Goal: Task Accomplishment & Management: Manage account settings

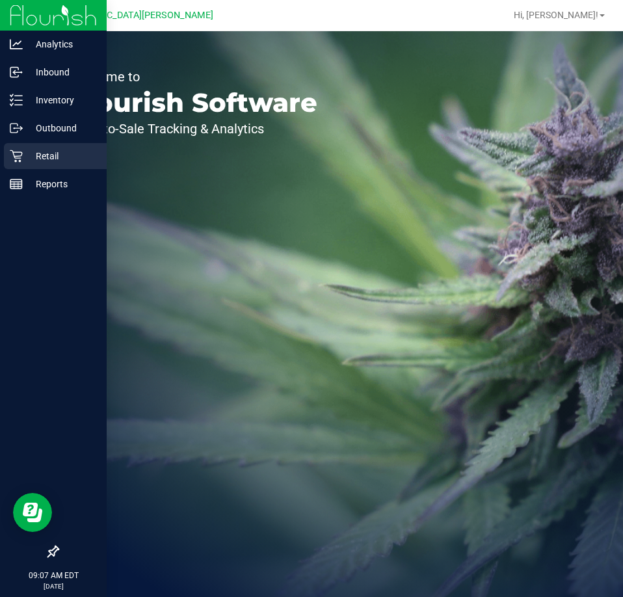
click at [20, 152] on icon at bounding box center [16, 156] width 12 height 12
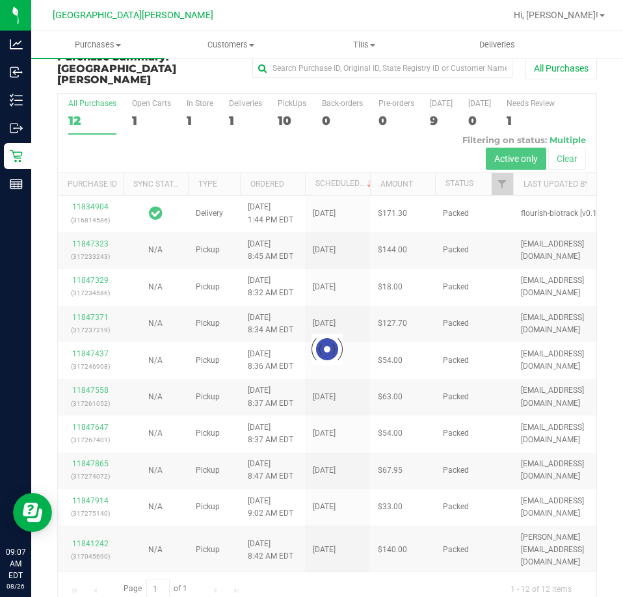
scroll to position [29, 0]
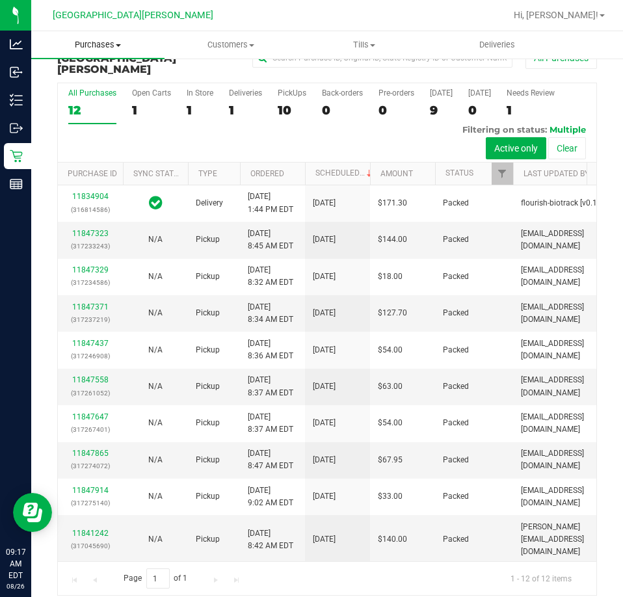
click at [98, 40] on span "Purchases" at bounding box center [97, 45] width 133 height 12
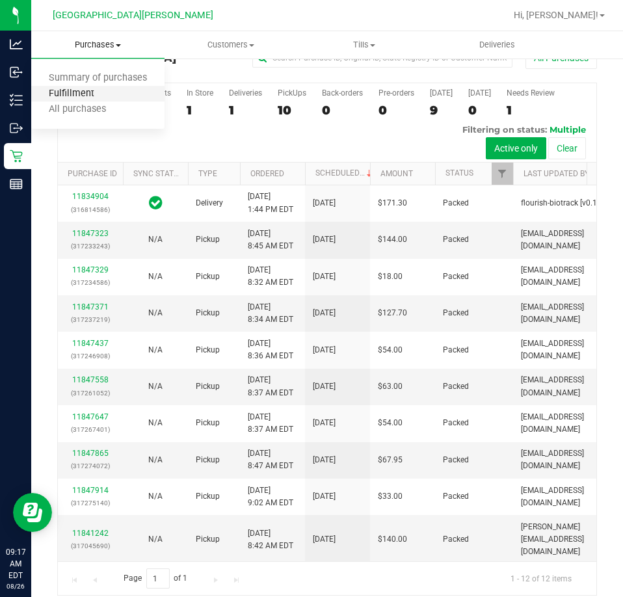
click at [96, 92] on span "Fulfillment" at bounding box center [71, 93] width 81 height 11
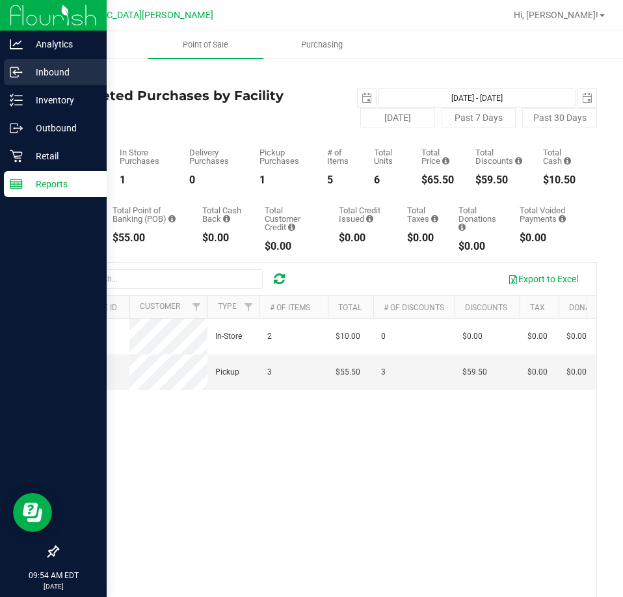
click at [46, 72] on p "Inbound" at bounding box center [62, 72] width 78 height 16
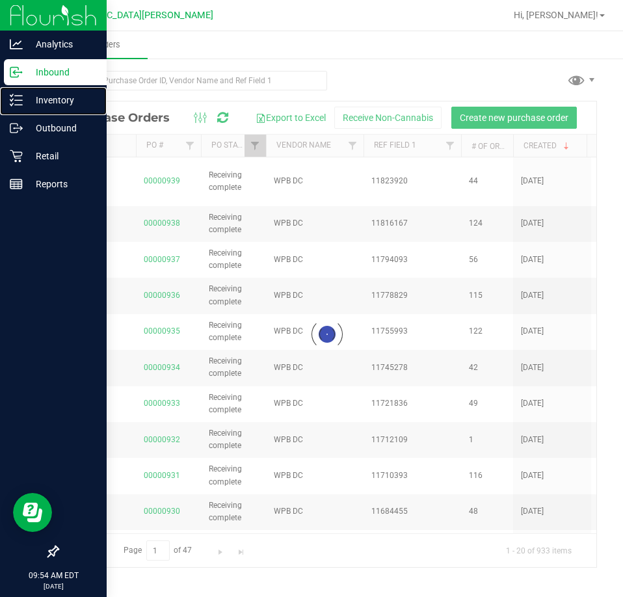
click at [46, 101] on p "Inventory" at bounding box center [62, 100] width 78 height 16
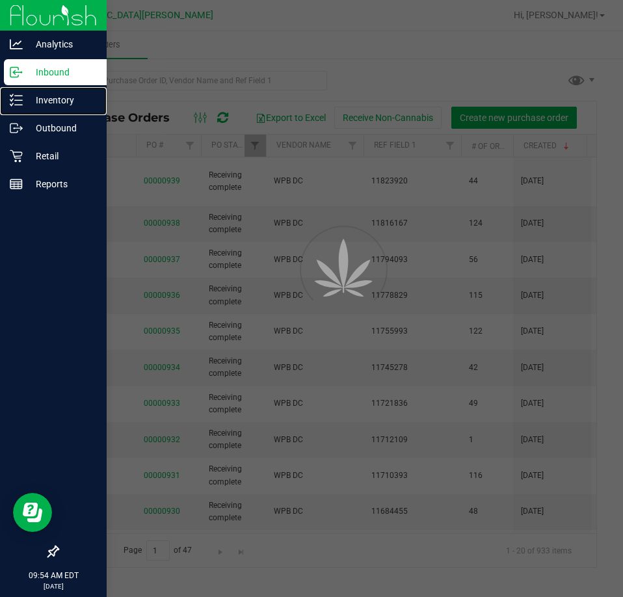
click at [46, 101] on p "Inventory" at bounding box center [62, 100] width 78 height 16
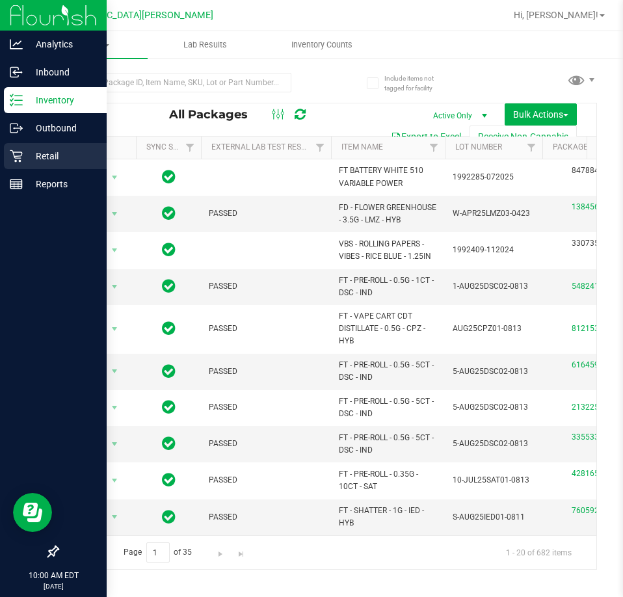
click at [45, 153] on p "Retail" at bounding box center [62, 156] width 78 height 16
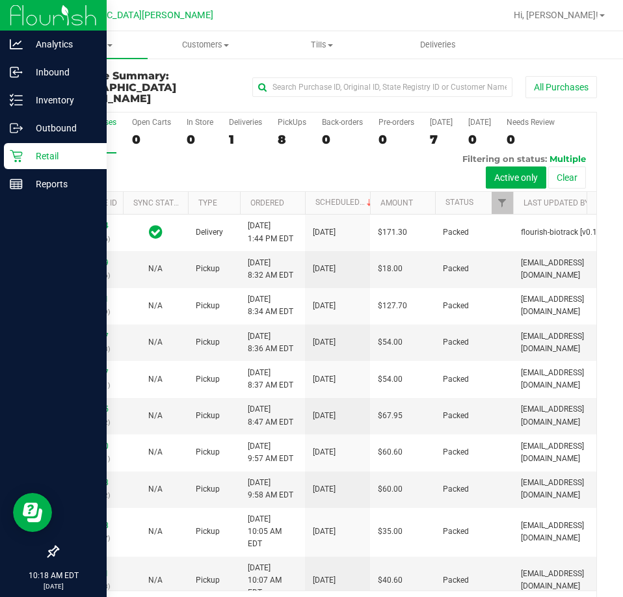
click at [42, 155] on p "Retail" at bounding box center [62, 156] width 78 height 16
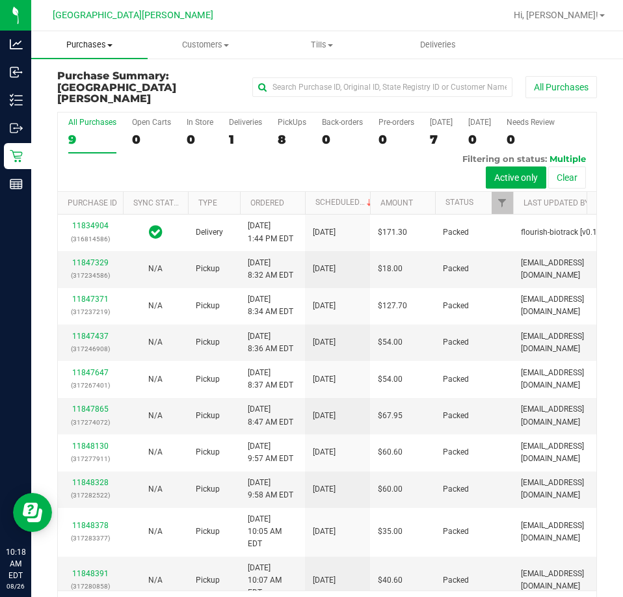
click at [94, 47] on span "Purchases" at bounding box center [89, 45] width 116 height 12
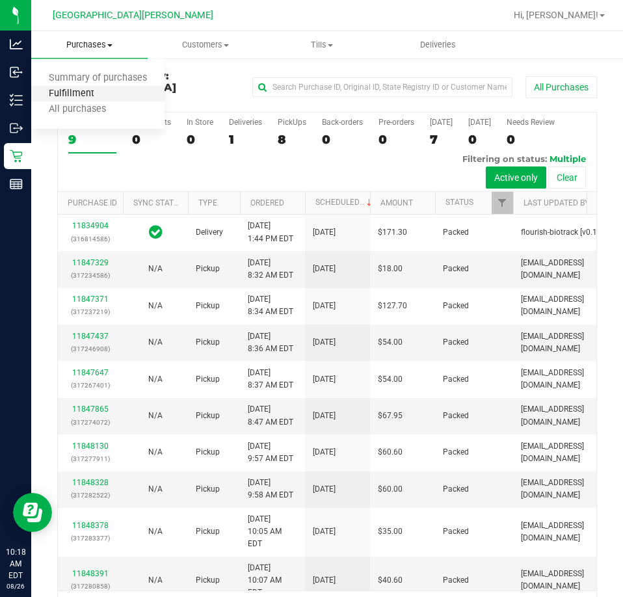
click at [92, 94] on span "Fulfillment" at bounding box center [71, 93] width 81 height 11
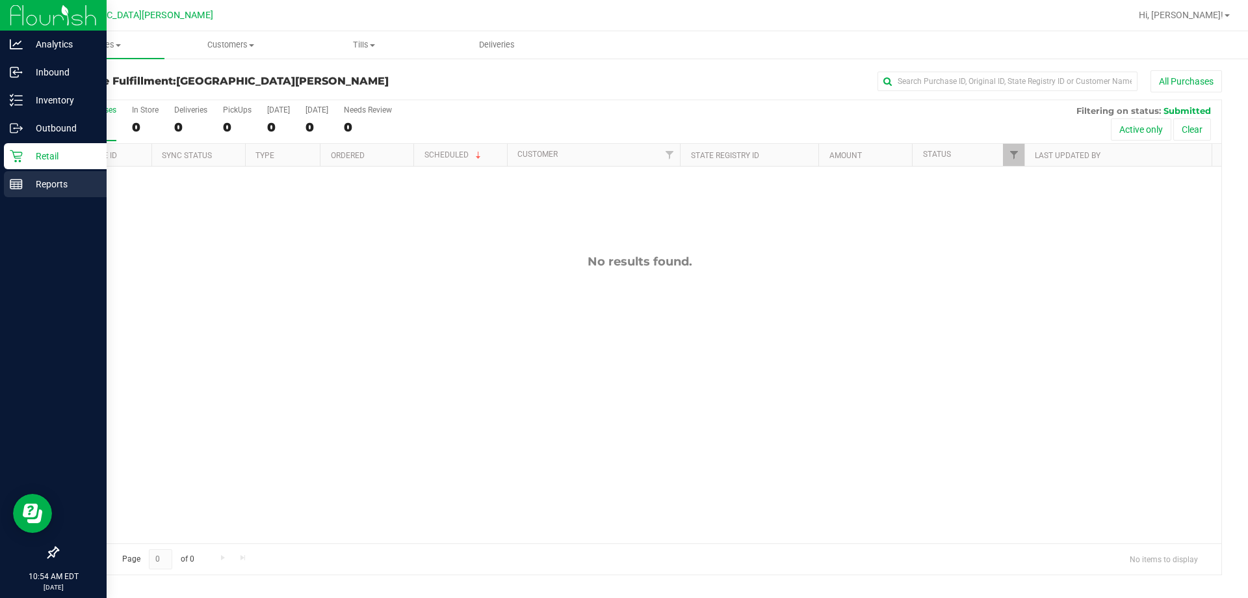
click at [46, 172] on div "Reports" at bounding box center [55, 184] width 103 height 26
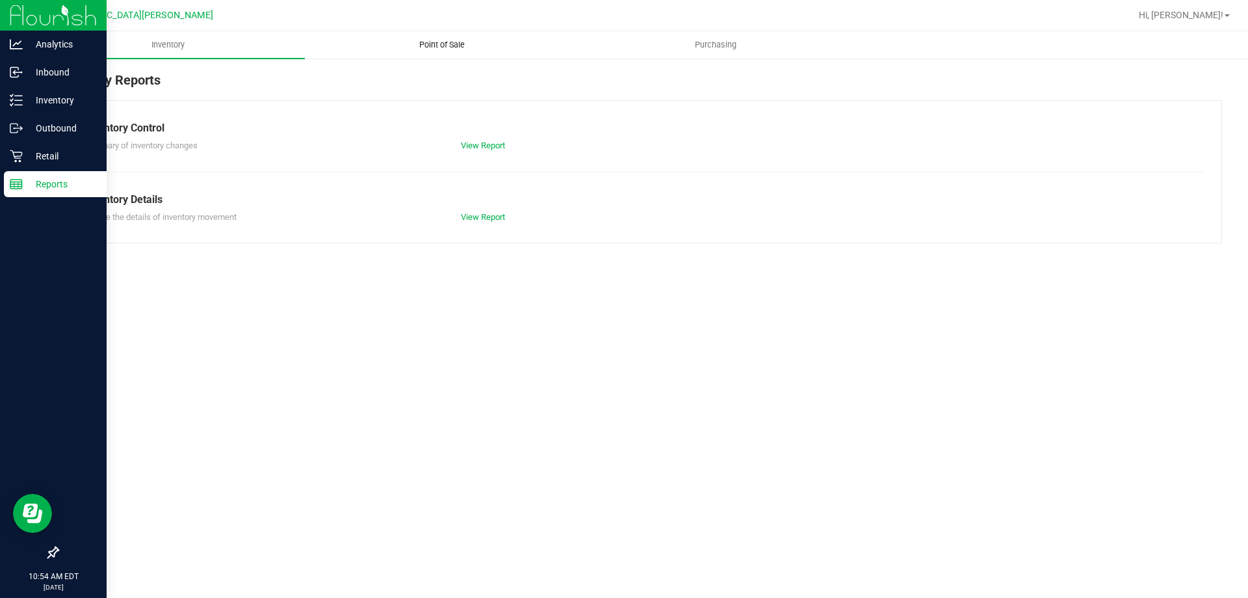
click at [435, 36] on uib-tab-heading "Point of Sale" at bounding box center [442, 45] width 272 height 26
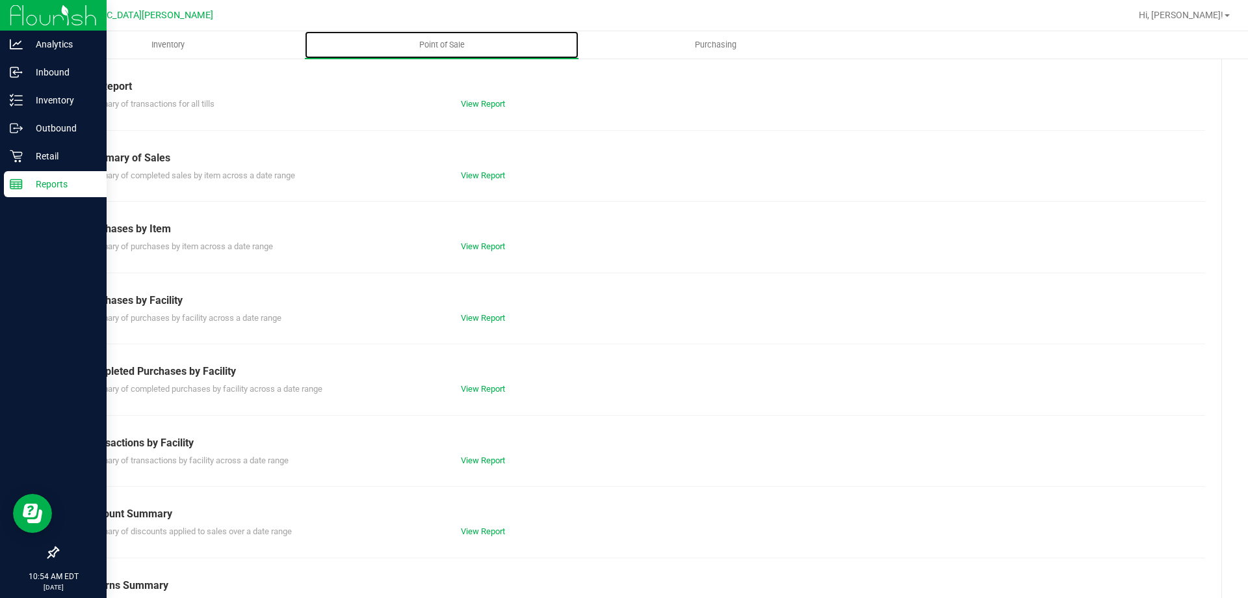
scroll to position [86, 0]
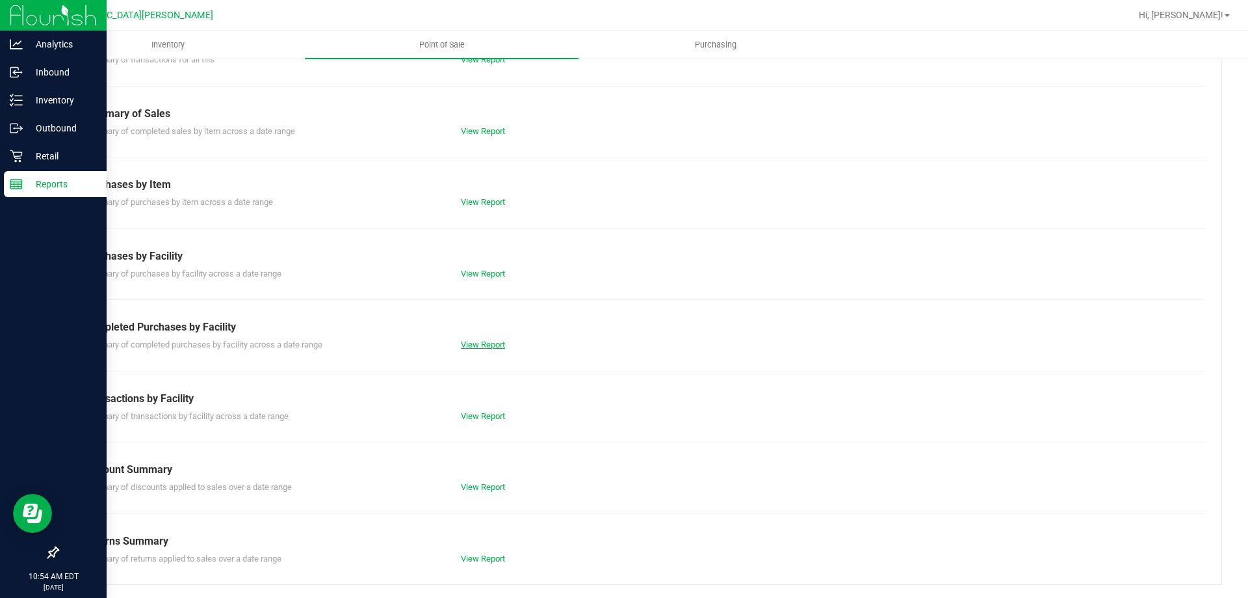
click at [464, 341] on link "View Report" at bounding box center [483, 344] width 44 height 10
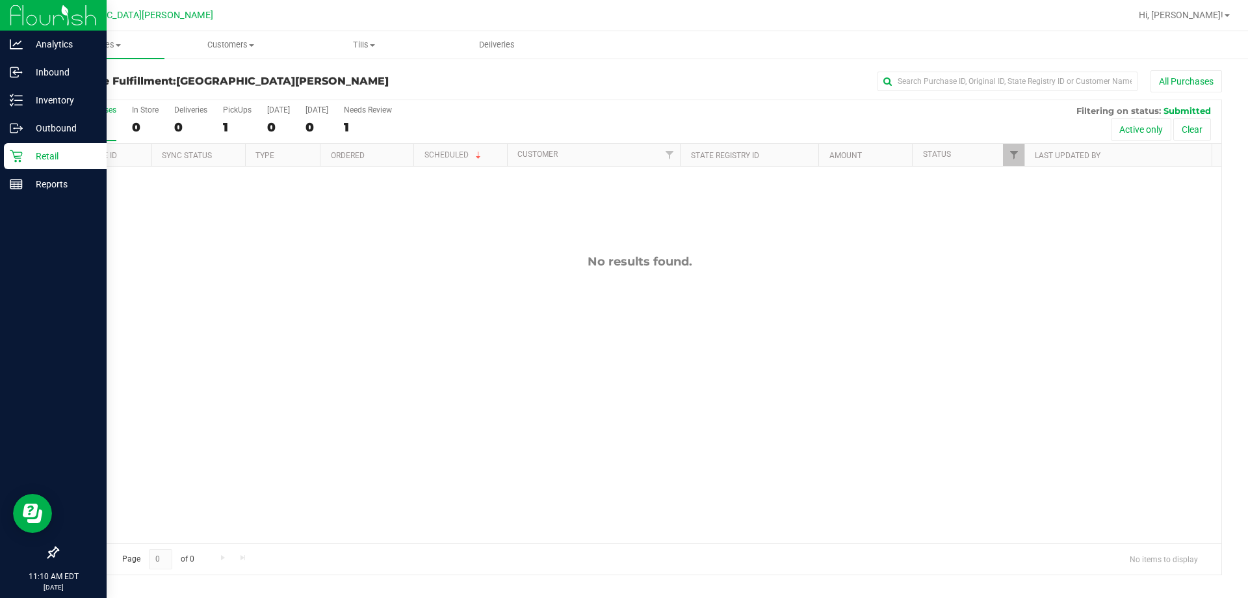
click at [46, 157] on p "Retail" at bounding box center [62, 156] width 78 height 16
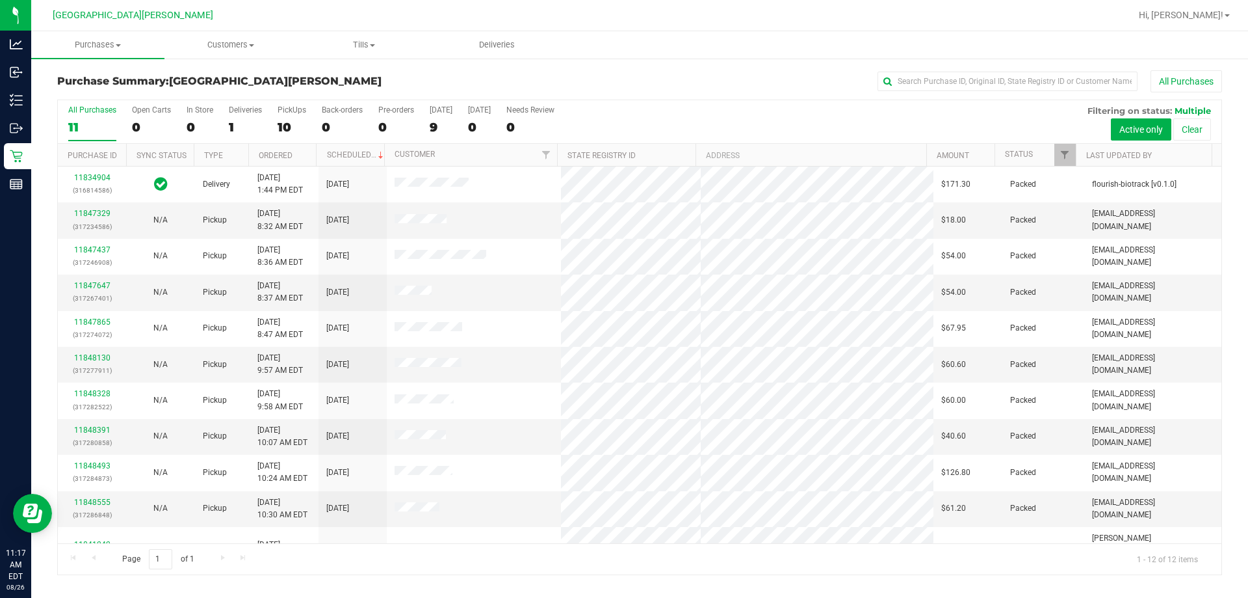
drag, startPoint x: 749, startPoint y: 103, endPoint x: 722, endPoint y: 108, distance: 27.7
click at [749, 103] on div "All Purchases 11 Open Carts 0 In Store 0 Deliveries 1 PickUps 10 Back-orders 0 …" at bounding box center [640, 105] width 1164 height 10
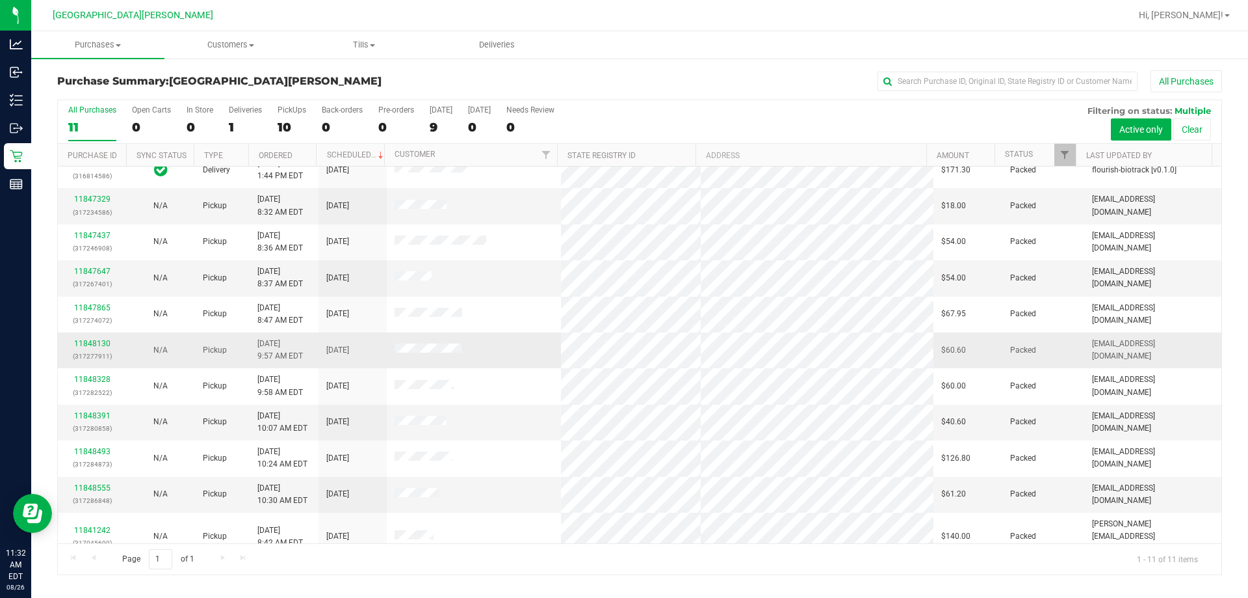
scroll to position [19, 0]
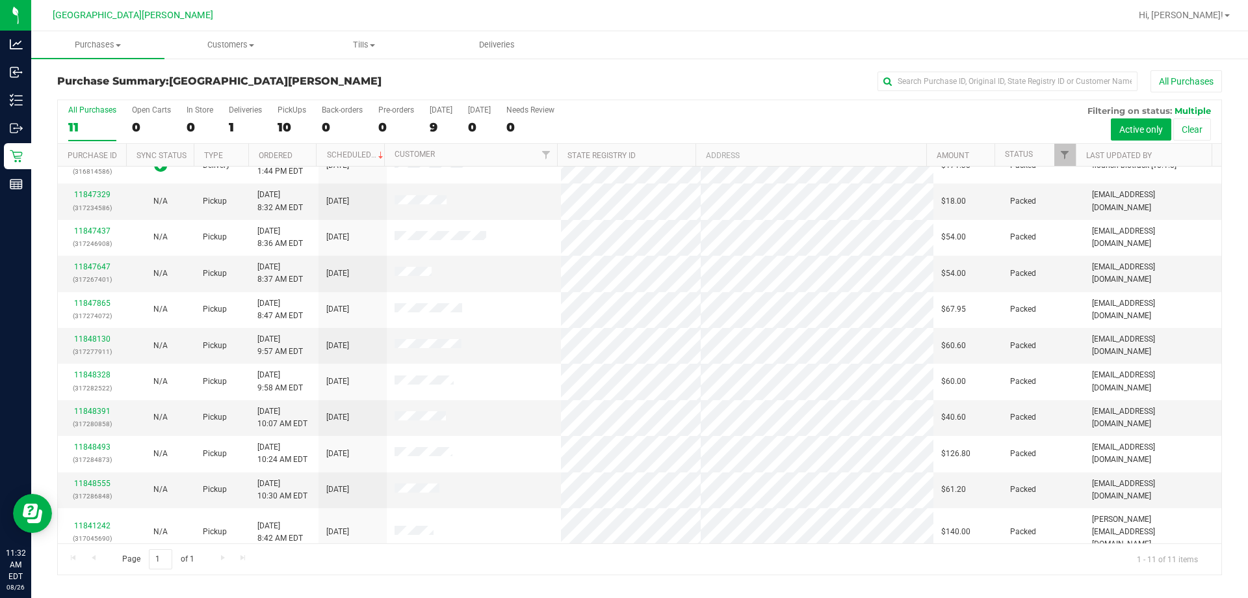
click at [306, 125] on div "All Purchases 11 Open Carts 0 In Store 0 Deliveries 1 PickUps 10 Back-orders 0 …" at bounding box center [640, 122] width 1164 height 44
click at [301, 123] on div "10" at bounding box center [292, 127] width 29 height 15
click at [0, 0] on input "PickUps 10" at bounding box center [0, 0] width 0 height 0
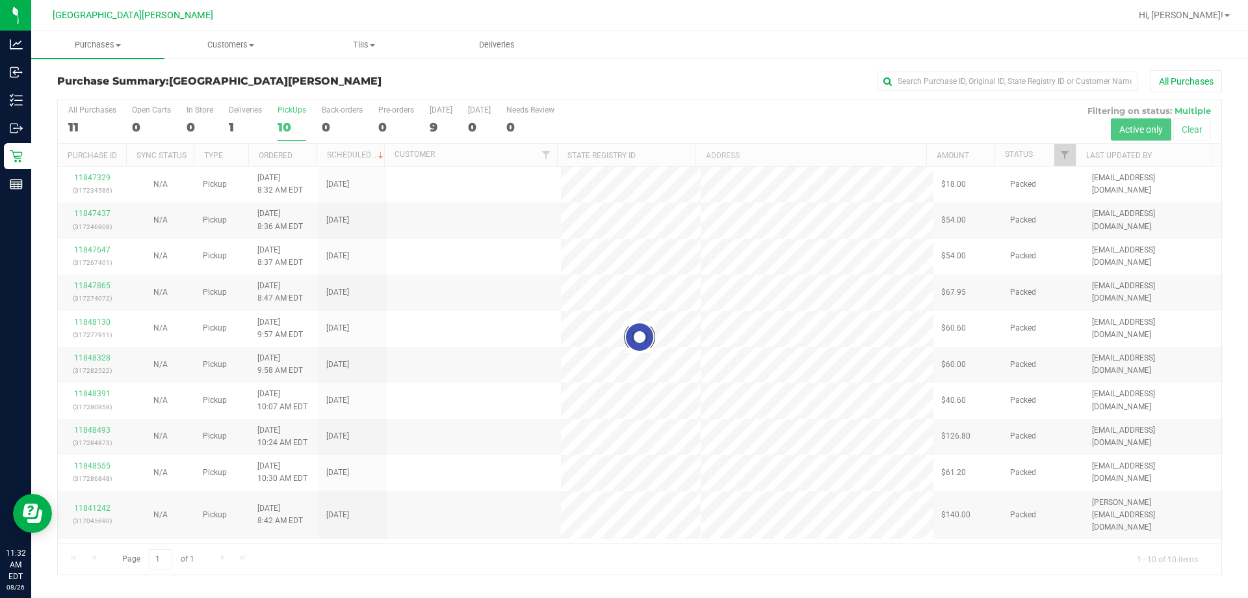
scroll to position [0, 0]
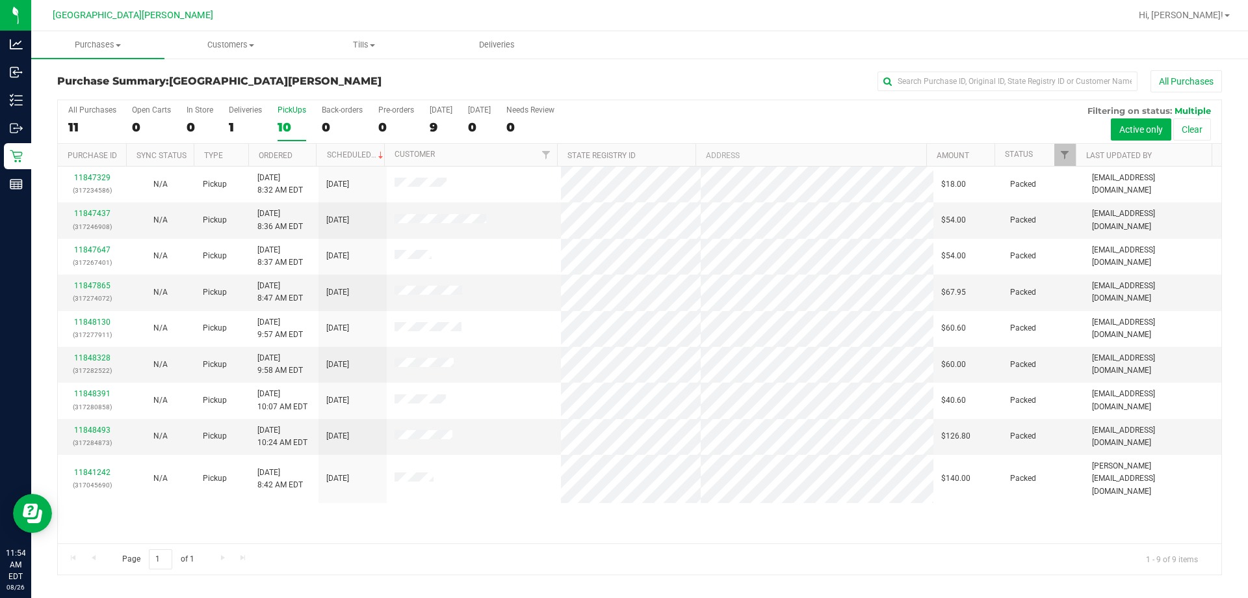
click at [777, 41] on ul "Purchases Summary of purchases Fulfillment All purchases Customers All customer…" at bounding box center [655, 45] width 1248 height 28
click at [772, 94] on div "Purchase Summary: Key West WC All Purchases" at bounding box center [639, 84] width 1165 height 29
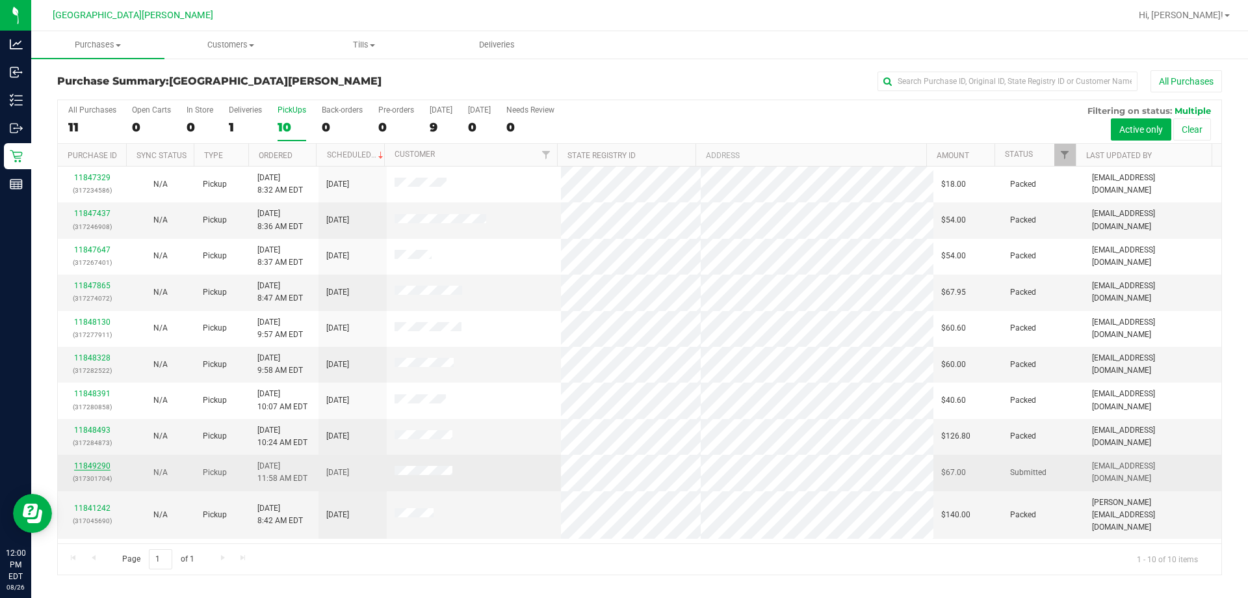
click at [92, 465] on link "11849290" at bounding box center [92, 465] width 36 height 9
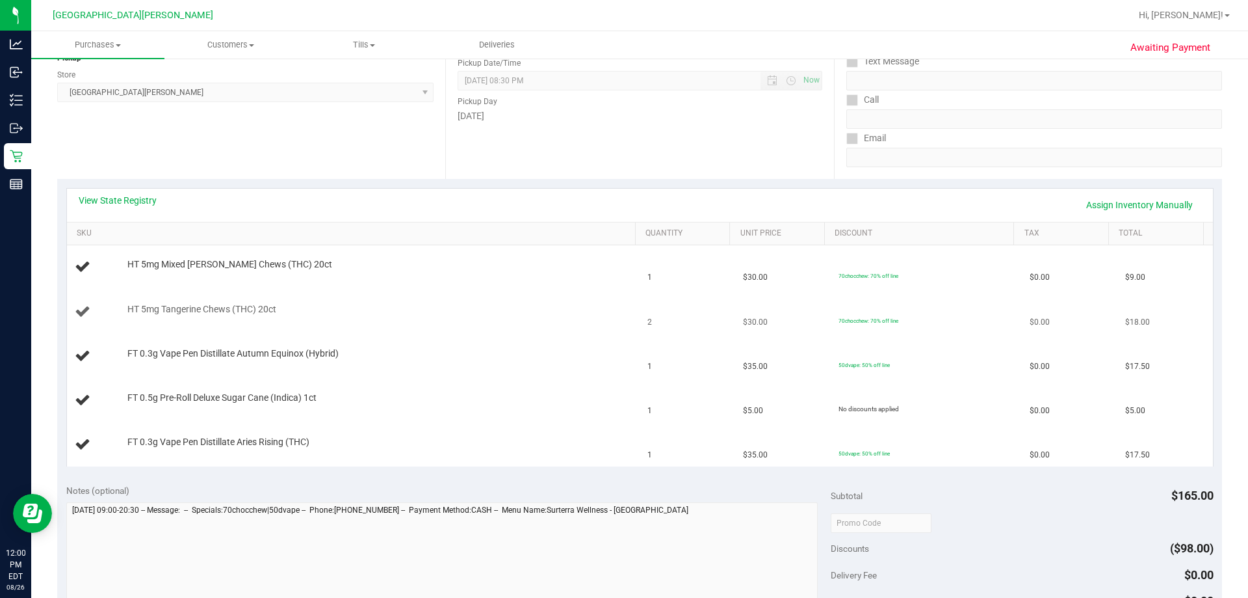
scroll to position [195, 0]
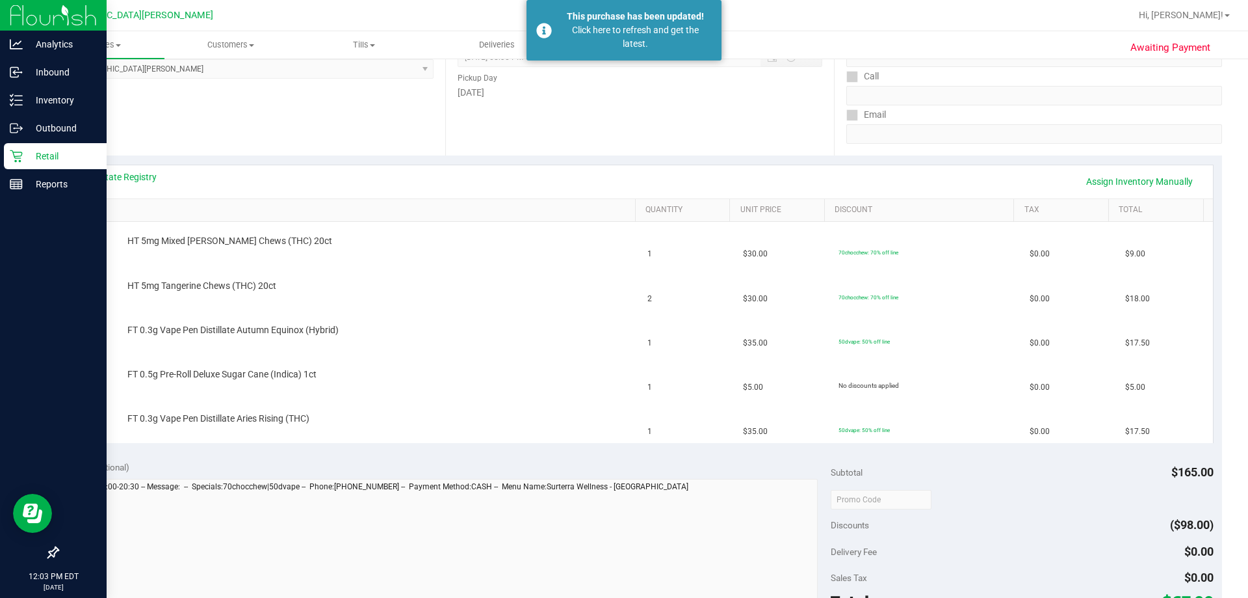
click at [49, 150] on p "Retail" at bounding box center [62, 156] width 78 height 16
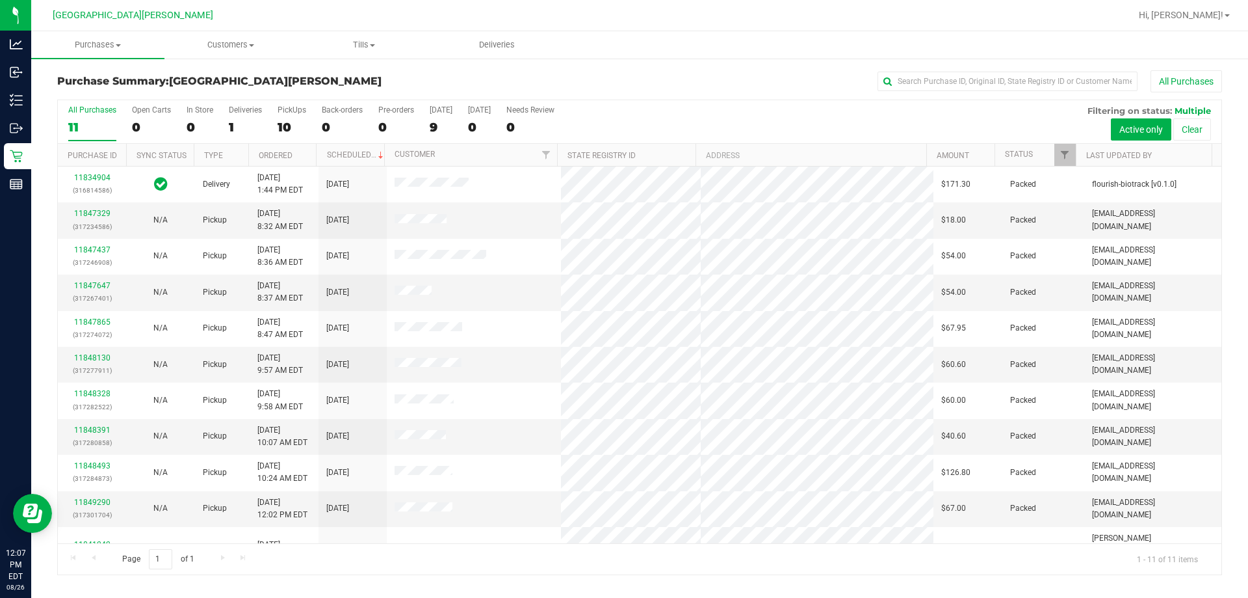
click at [793, 135] on div "All Purchases 11 Open Carts 0 In Store 0 Deliveries 1 PickUps 10 Back-orders 0 …" at bounding box center [640, 122] width 1164 height 44
click at [759, 109] on div "All Purchases 11 Open Carts 0 In Store 0 Deliveries 1 PickUps 10 Back-orders 0 …" at bounding box center [640, 122] width 1164 height 44
drag, startPoint x: 752, startPoint y: 105, endPoint x: 758, endPoint y: 97, distance: 9.8
click at [758, 97] on div "Purchase Summary: Key West WC All Purchases All Purchases 11 Open Carts 0 In St…" at bounding box center [639, 322] width 1165 height 505
click at [758, 97] on div "Purchase Summary: Key West WC All Purchases" at bounding box center [639, 84] width 1165 height 29
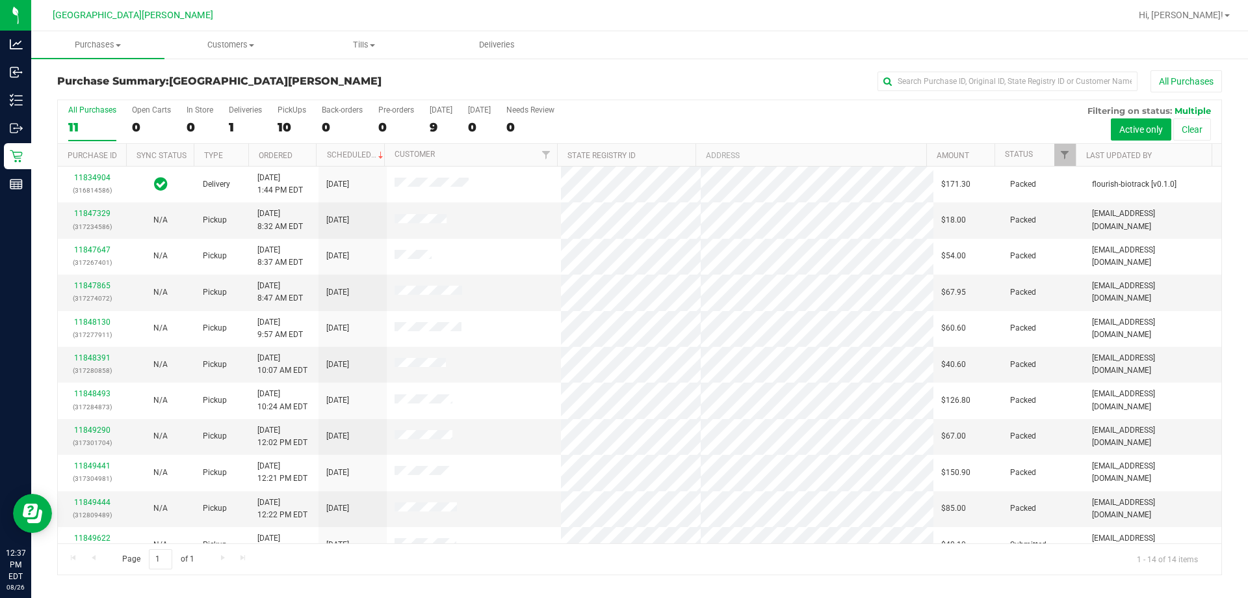
click at [754, 115] on div "All Purchases 11 Open Carts 0 In Store 0 Deliveries 1 PickUps 10 Back-orders 0 …" at bounding box center [640, 122] width 1164 height 44
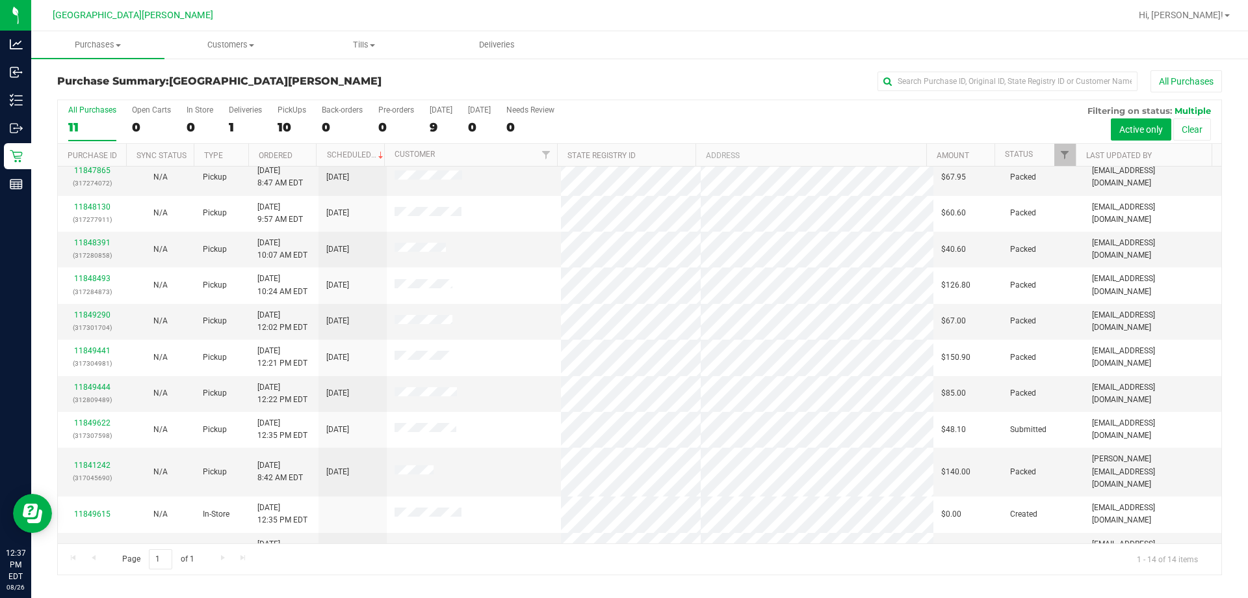
scroll to position [127, 0]
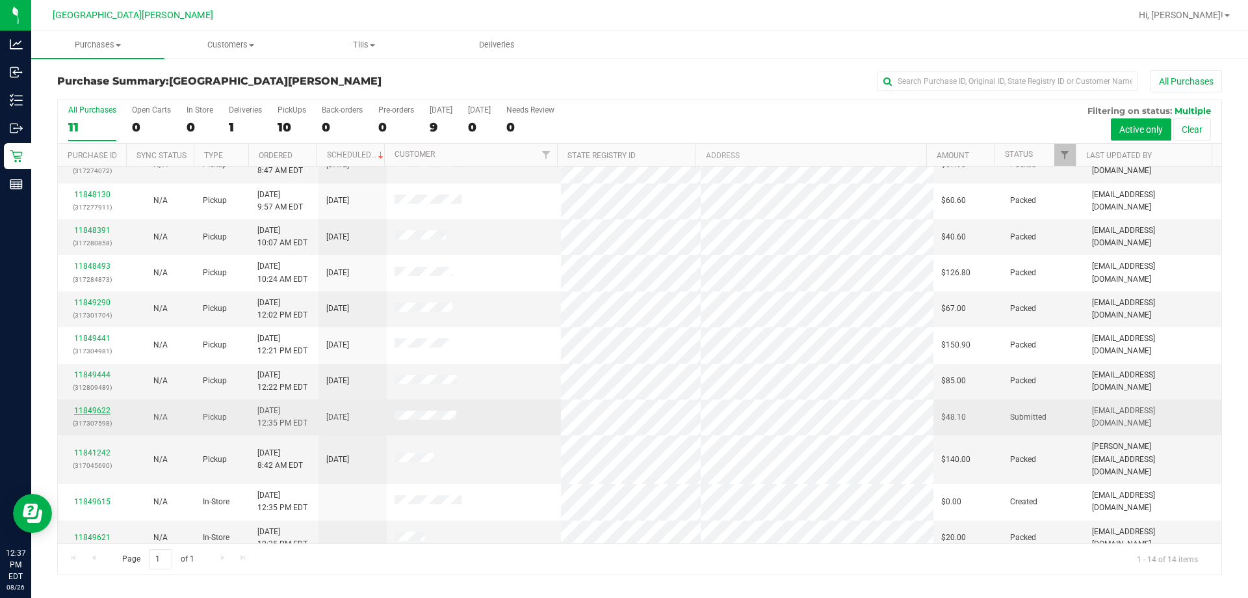
click at [84, 411] on link "11849622" at bounding box center [92, 410] width 36 height 9
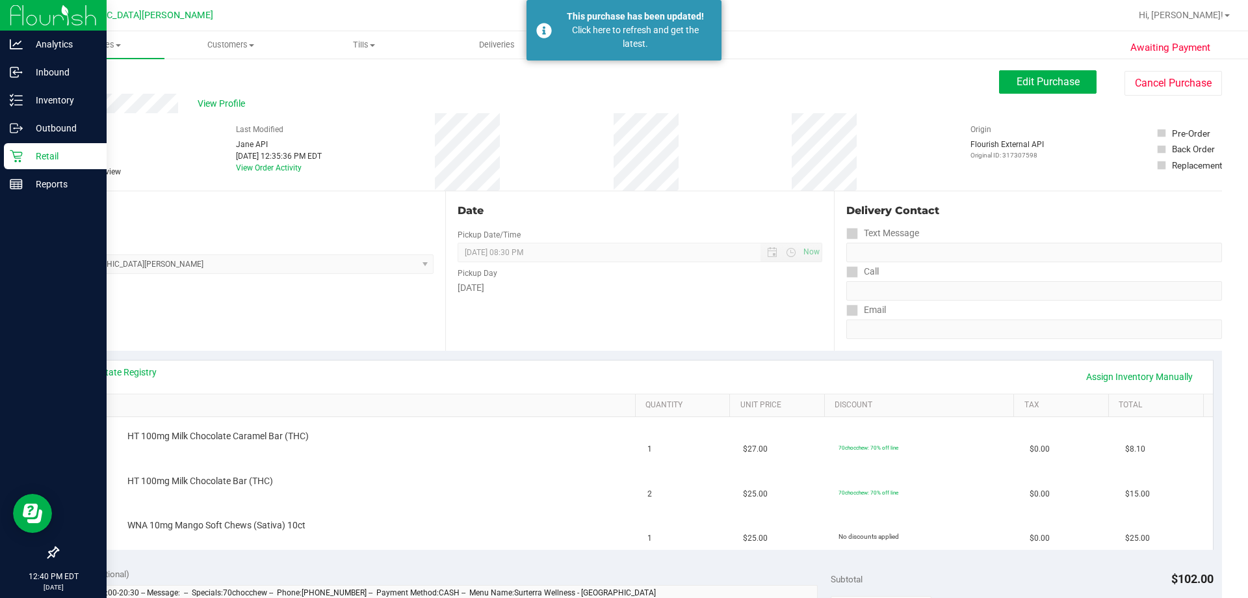
click at [62, 155] on p "Retail" at bounding box center [62, 156] width 78 height 16
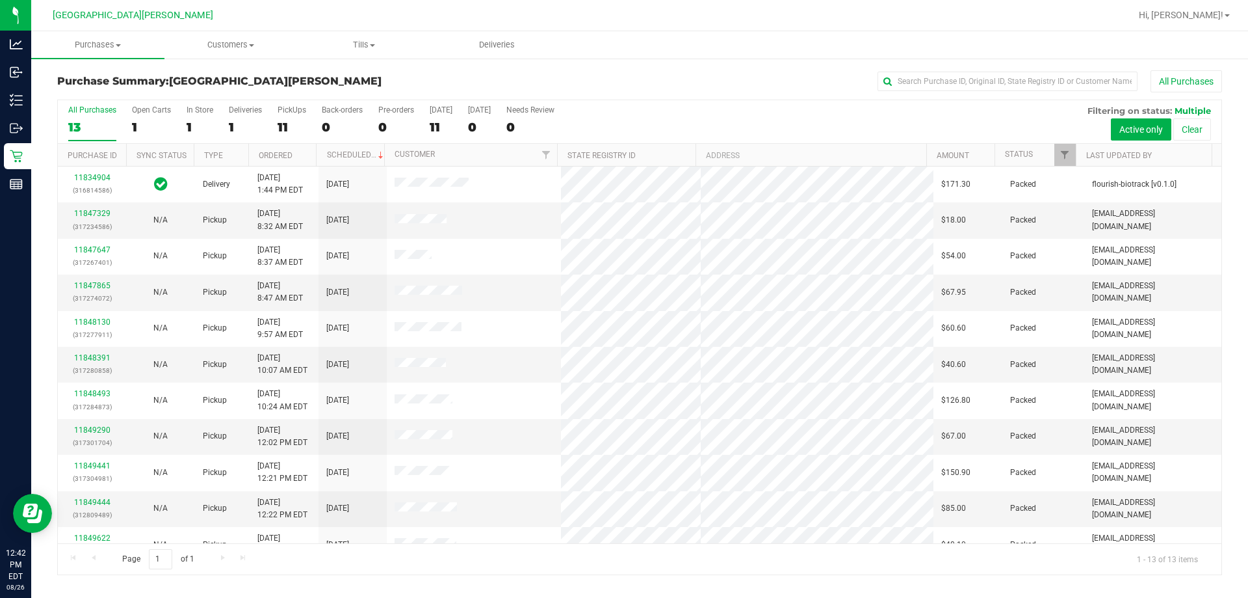
click at [779, 76] on div "All Purchases" at bounding box center [833, 81] width 777 height 22
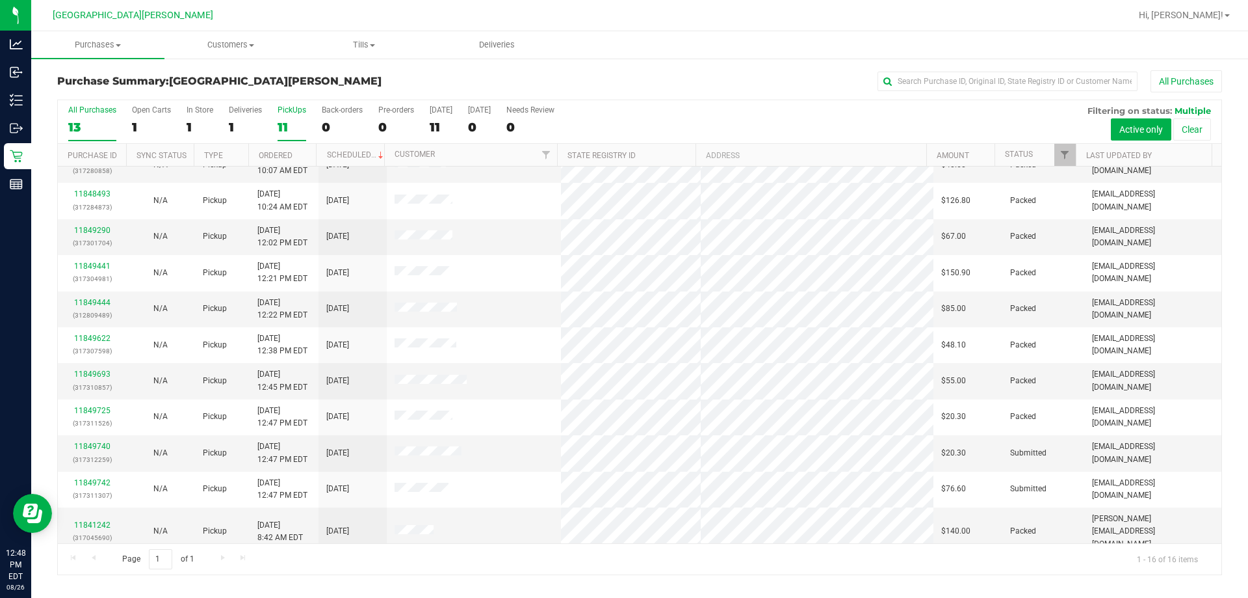
click at [282, 116] on label "PickUps 11" at bounding box center [292, 123] width 29 height 36
click at [0, 0] on input "PickUps 11" at bounding box center [0, 0] width 0 height 0
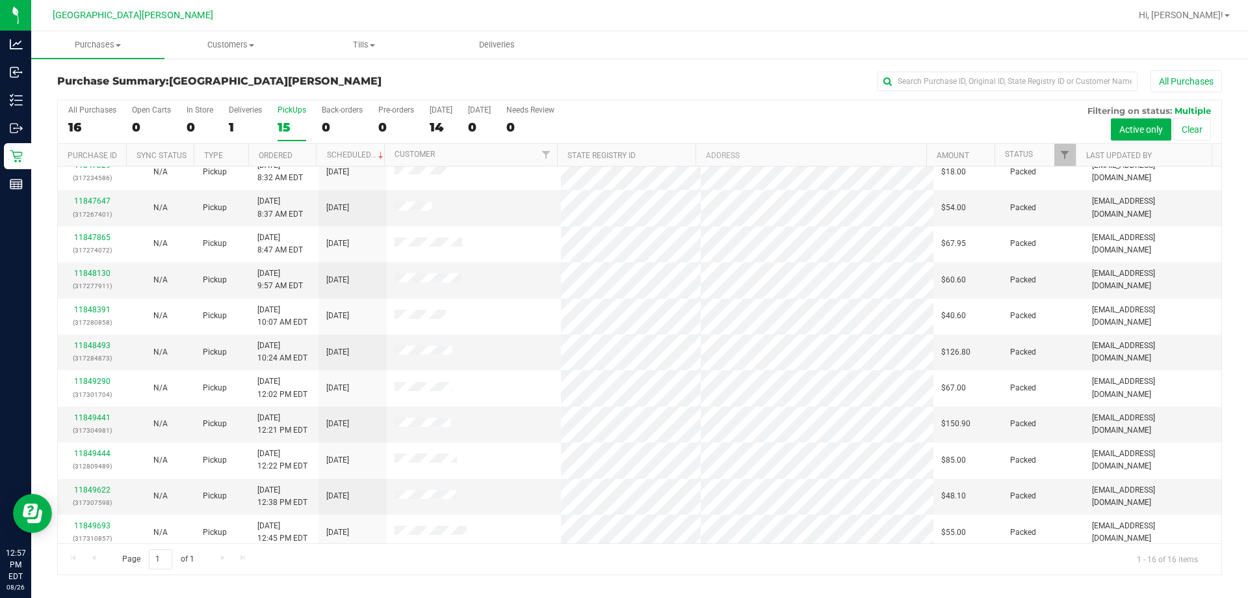
scroll to position [0, 0]
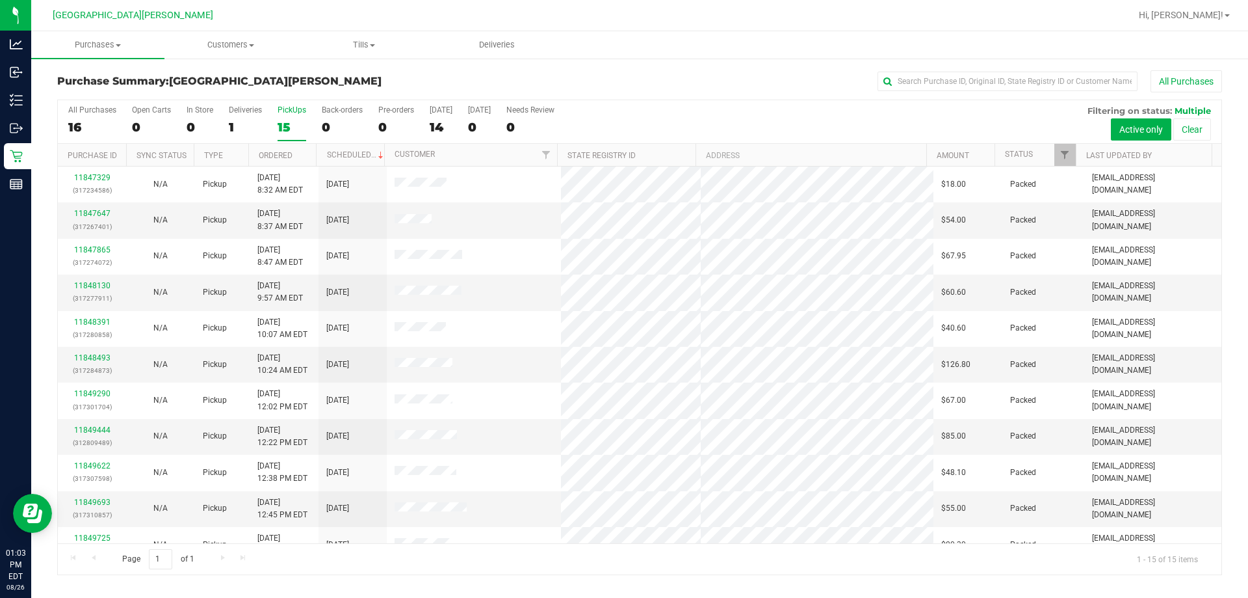
click at [765, 96] on div "Purchase Summary: Key West WC All Purchases" at bounding box center [639, 84] width 1165 height 29
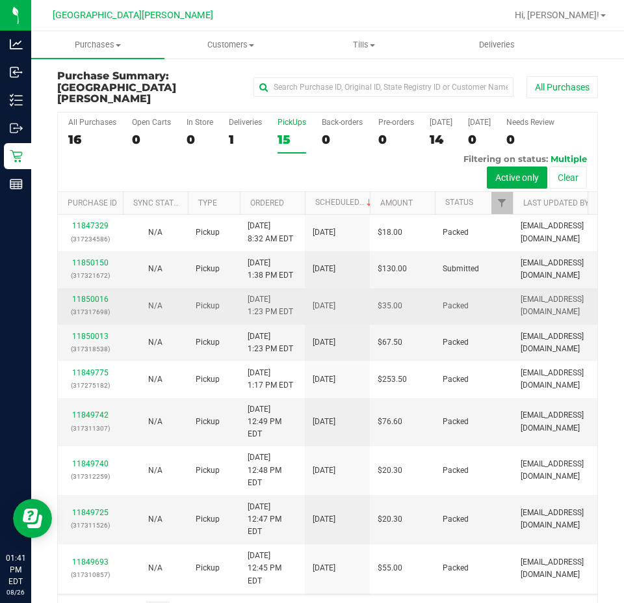
click at [261, 293] on span "8/26/2025 1:23 PM EDT" at bounding box center [271, 305] width 46 height 25
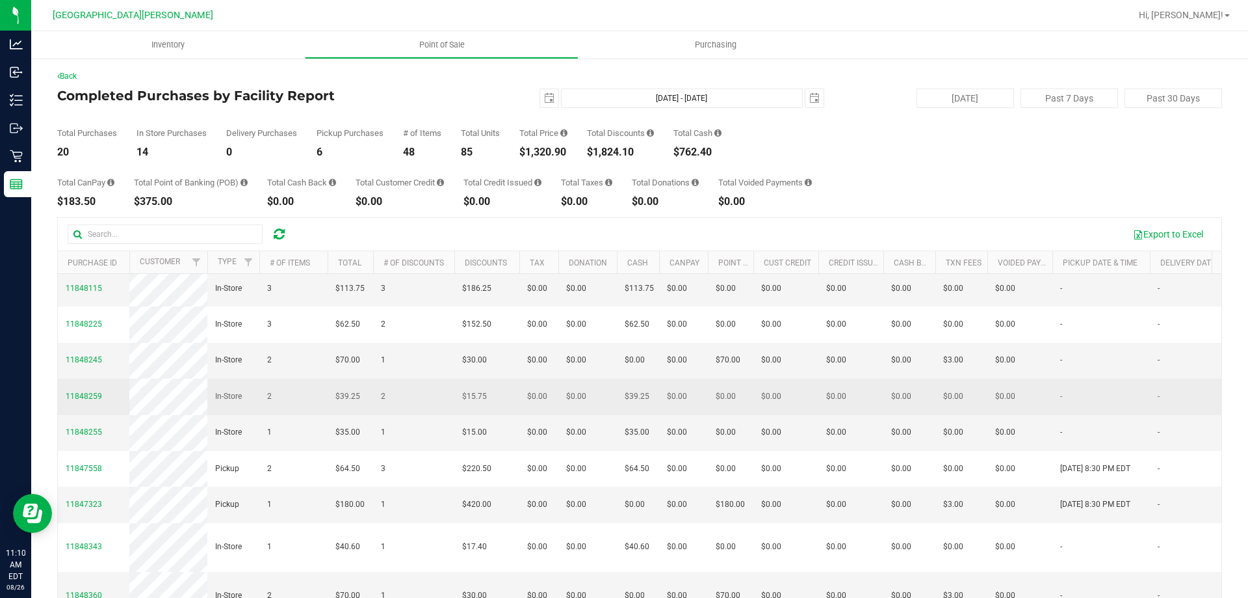
scroll to position [325, 0]
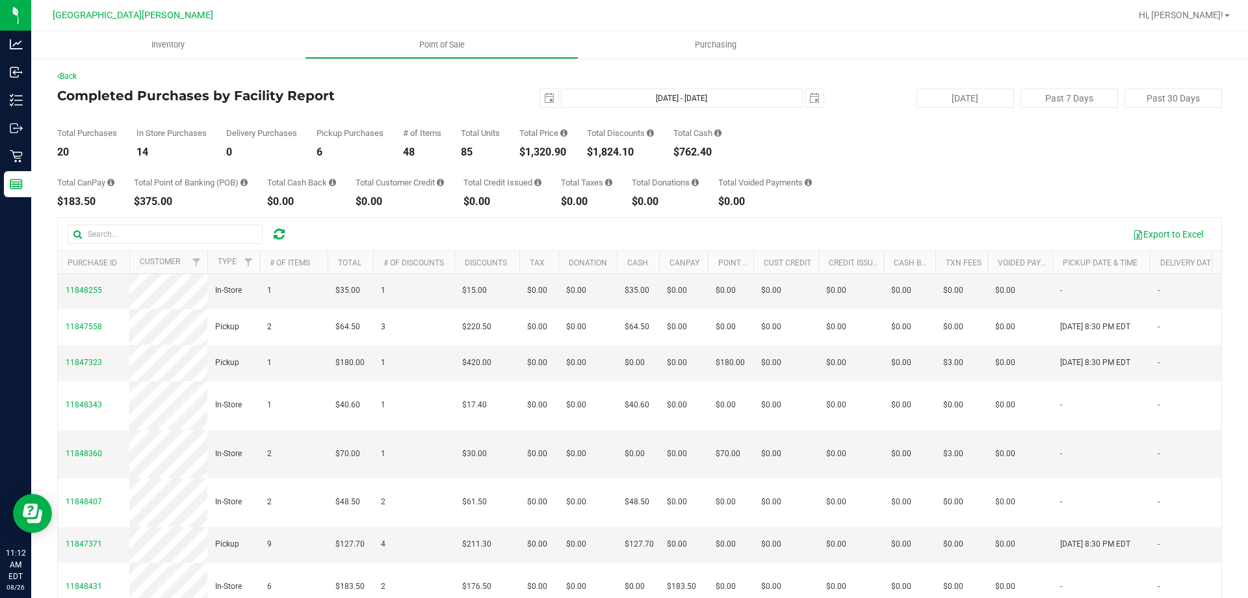
drag, startPoint x: 1013, startPoint y: 176, endPoint x: 598, endPoint y: 127, distance: 418.4
click at [1012, 175] on div "Total CanPay $183.50 Total Point of Banking (POB) $375.00 Total Cash Back $0.00…" at bounding box center [639, 181] width 1165 height 49
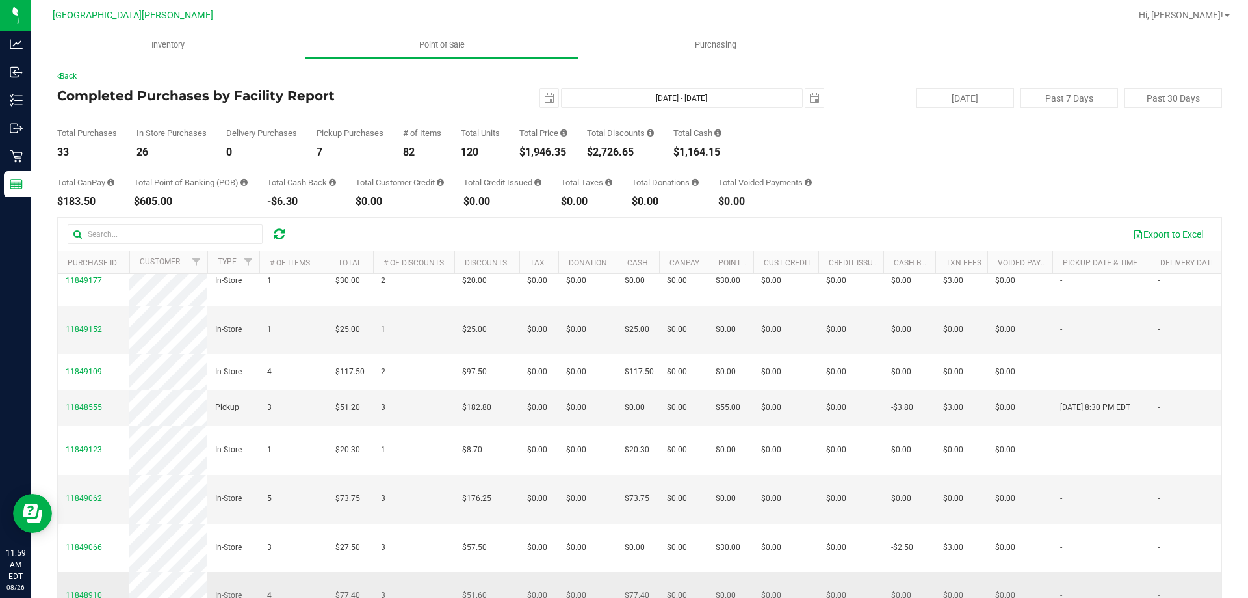
scroll to position [390, 0]
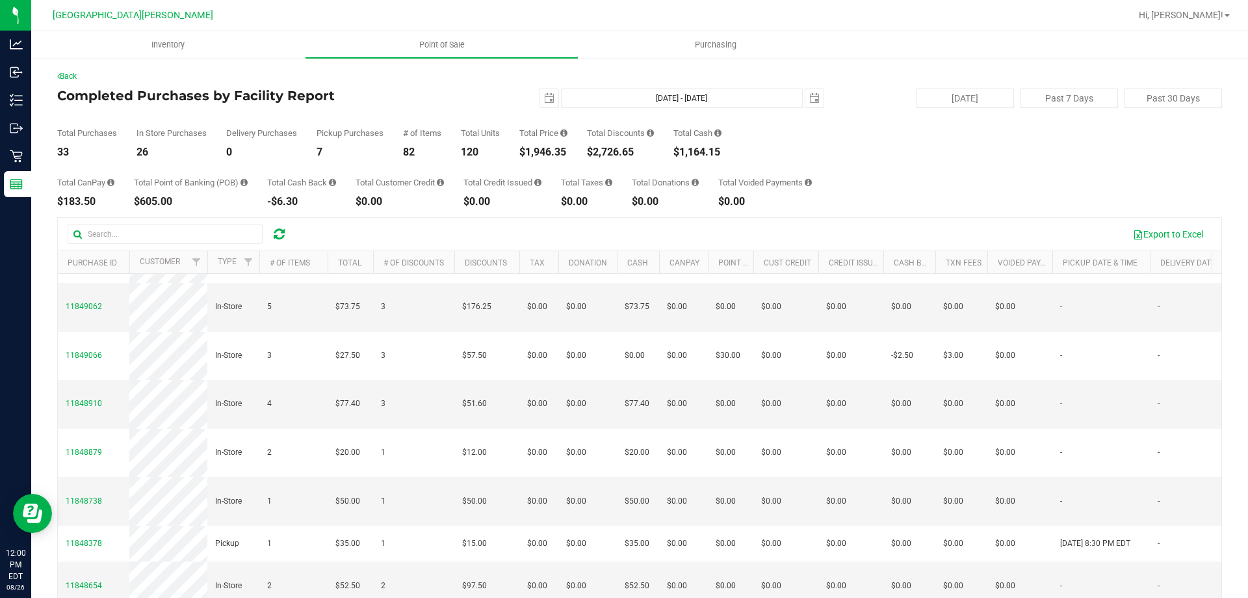
click at [878, 155] on div "Total Purchases 33 In Store Purchases 26 Delivery Purchases 0 Pickup Purchases …" at bounding box center [639, 132] width 1165 height 49
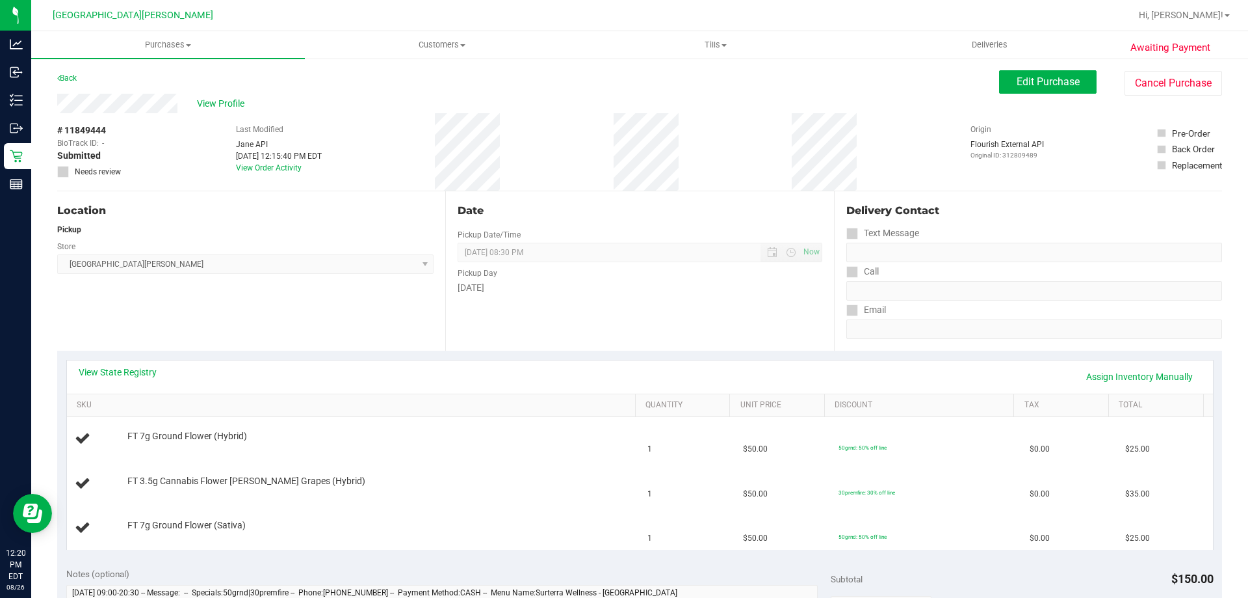
click at [725, 94] on div "View Profile" at bounding box center [528, 104] width 942 height 20
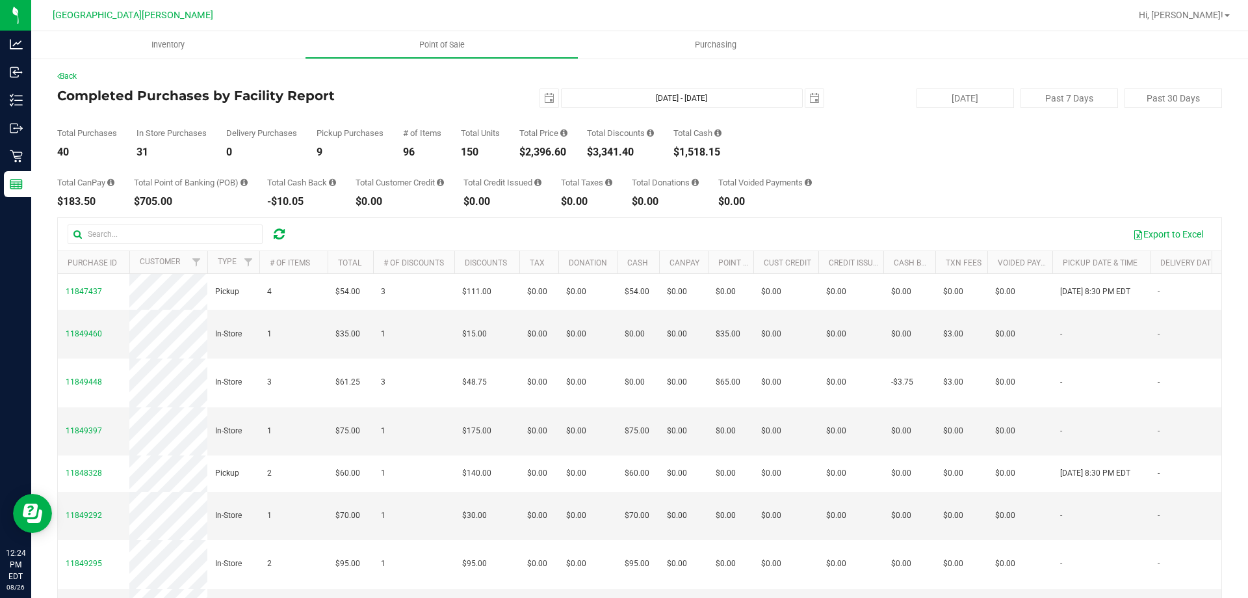
click at [994, 179] on div "Total CanPay $183.50 Total Point of Banking (POB) $705.00 Total Cash Back -$10.…" at bounding box center [639, 181] width 1165 height 49
